Goal: Entertainment & Leisure: Consume media (video, audio)

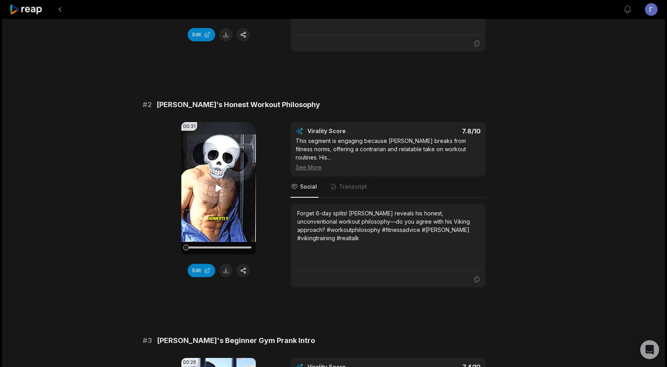
scroll to position [236, 0]
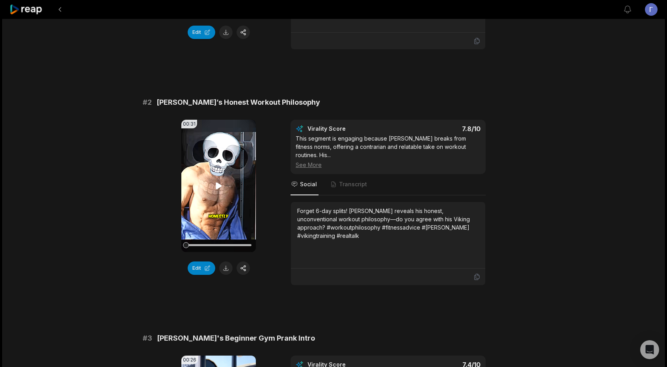
click at [217, 188] on video "Your browser does not support mp4 format." at bounding box center [218, 186] width 74 height 132
click at [223, 186] on video "Your browser does not support mp4 format." at bounding box center [218, 186] width 74 height 132
drag, startPoint x: 516, startPoint y: 275, endPoint x: 476, endPoint y: 275, distance: 39.8
click at [217, 182] on icon at bounding box center [218, 185] width 6 height 7
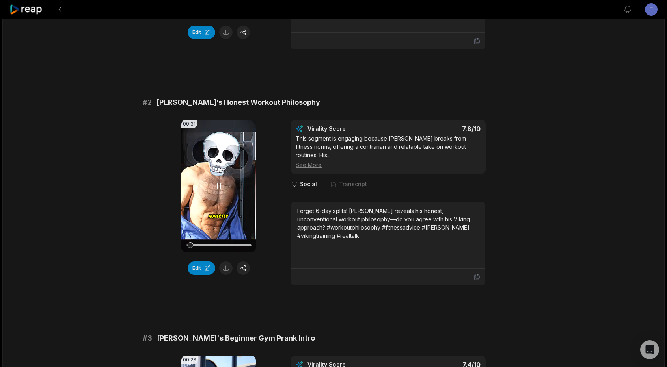
click at [226, 193] on video "Your browser does not support mp4 format." at bounding box center [218, 186] width 74 height 132
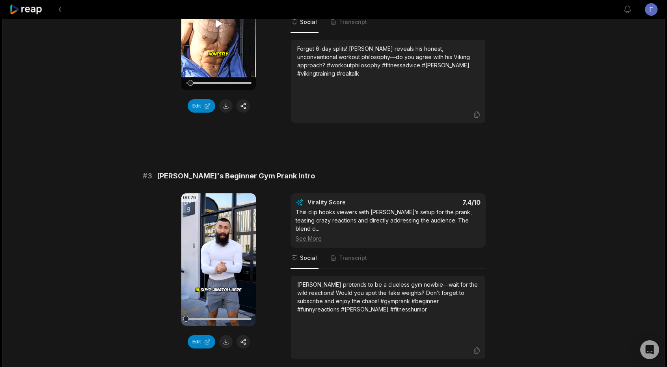
scroll to position [433, 0]
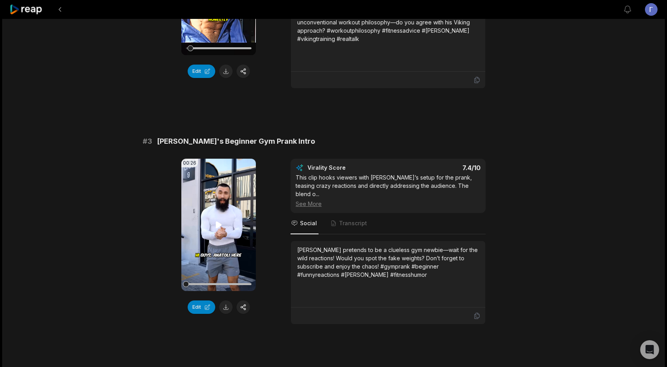
click at [225, 209] on video "Your browser does not support mp4 format." at bounding box center [218, 225] width 74 height 132
click at [219, 221] on icon at bounding box center [218, 224] width 6 height 7
click at [227, 217] on video "Your browser does not support mp4 format." at bounding box center [218, 225] width 74 height 132
click at [222, 212] on video "Your browser does not support mp4 format." at bounding box center [218, 225] width 74 height 132
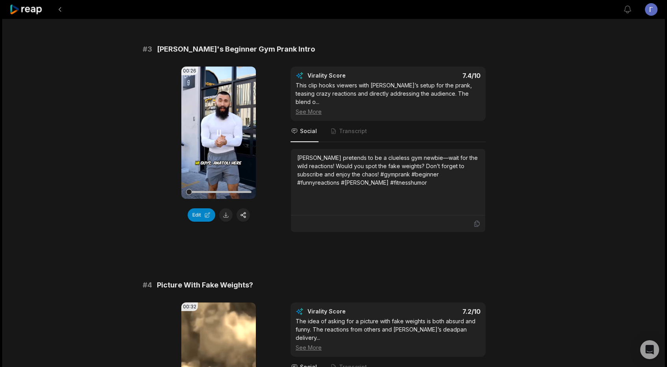
scroll to position [670, 0]
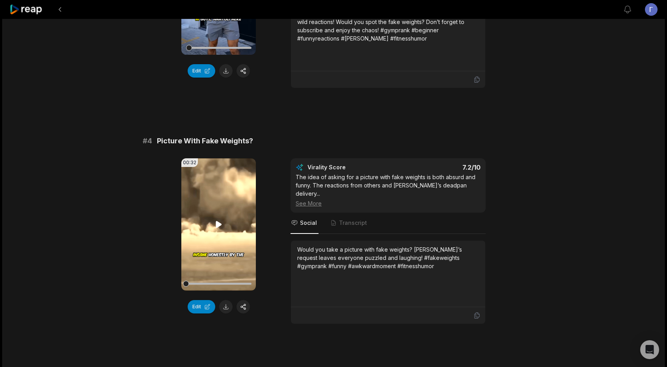
click at [220, 220] on icon at bounding box center [218, 224] width 9 height 9
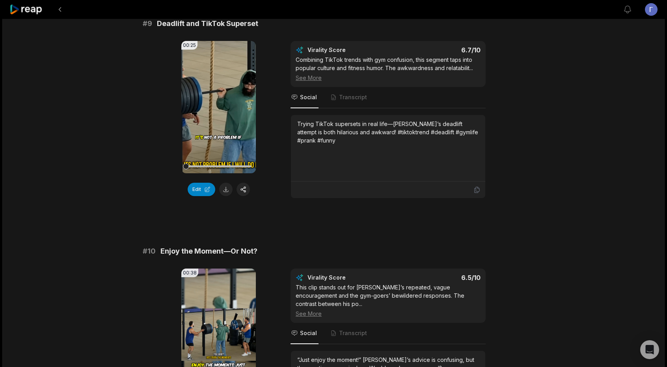
scroll to position [2040, 0]
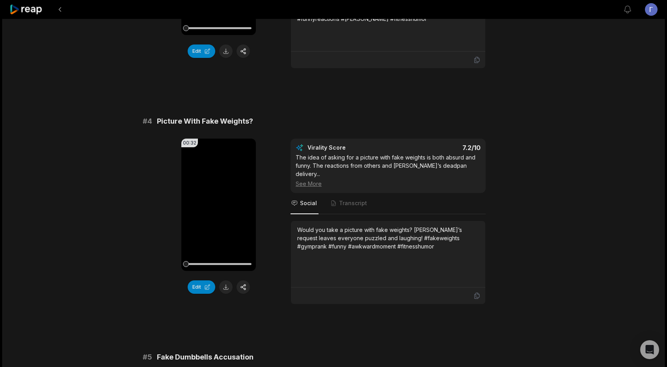
scroll to position [708, 0]
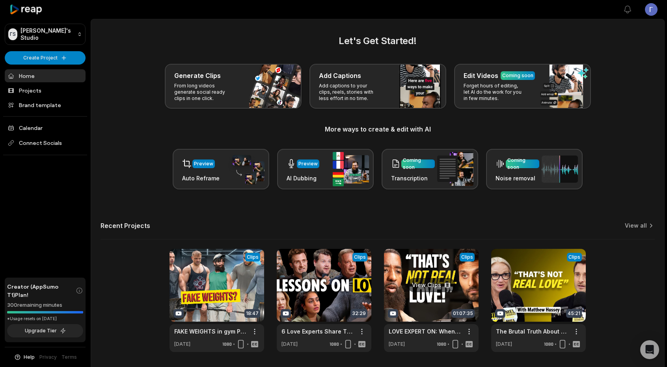
click at [409, 290] on link at bounding box center [431, 300] width 95 height 103
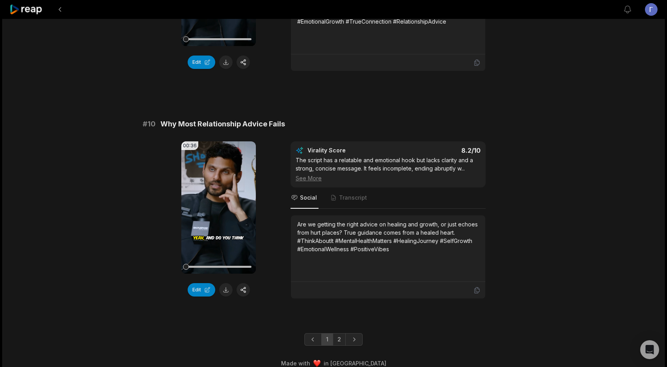
scroll to position [2040, 0]
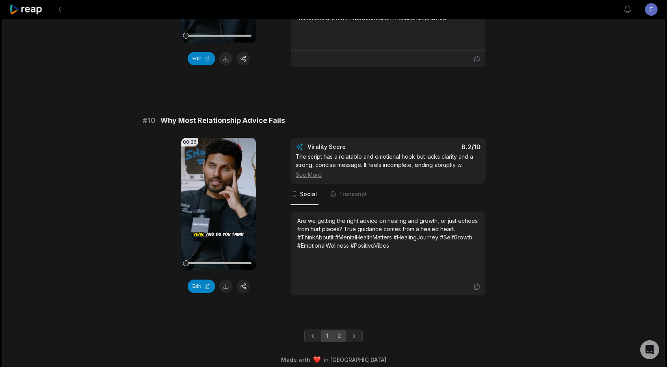
click at [342, 334] on link "2" at bounding box center [338, 336] width 13 height 13
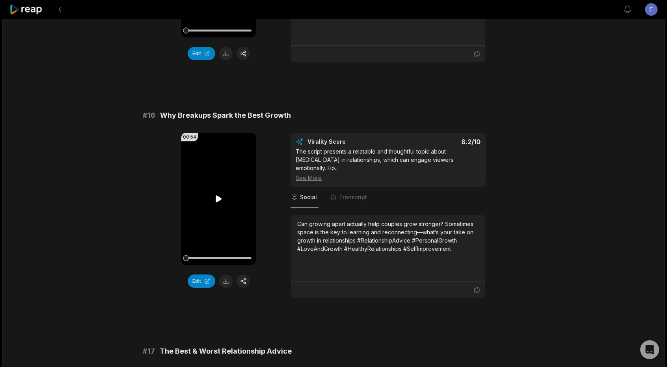
scroll to position [1367, 0]
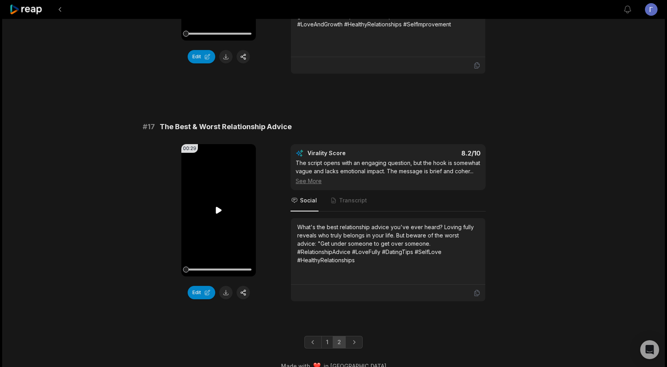
click at [210, 193] on video "Your browser does not support mp4 format." at bounding box center [218, 210] width 74 height 132
click at [219, 206] on icon at bounding box center [218, 210] width 9 height 9
click at [219, 207] on icon at bounding box center [218, 210] width 6 height 7
